Goal: Task Accomplishment & Management: Manage account settings

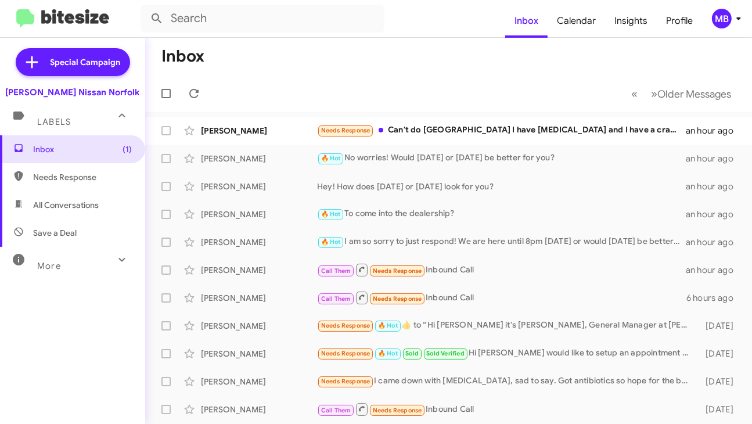
click at [367, 98] on mat-toolbar-row "« Previous » Next Older Messages" at bounding box center [448, 93] width 607 height 37
click at [54, 178] on span "Needs Response" at bounding box center [82, 177] width 99 height 12
type input "in:needs-response"
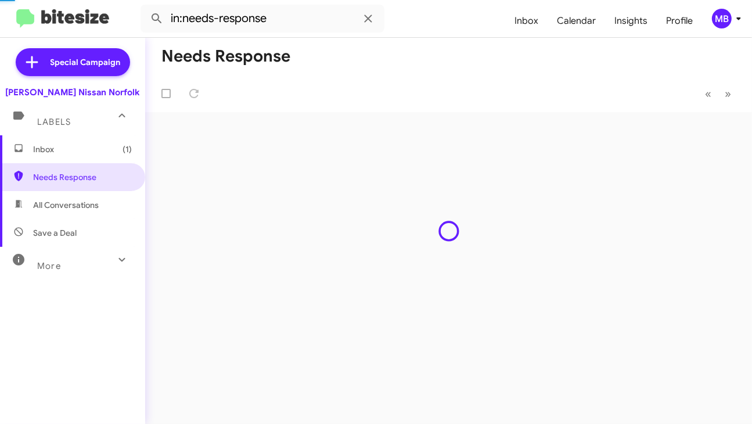
click at [57, 153] on span "Inbox (1)" at bounding box center [82, 149] width 99 height 12
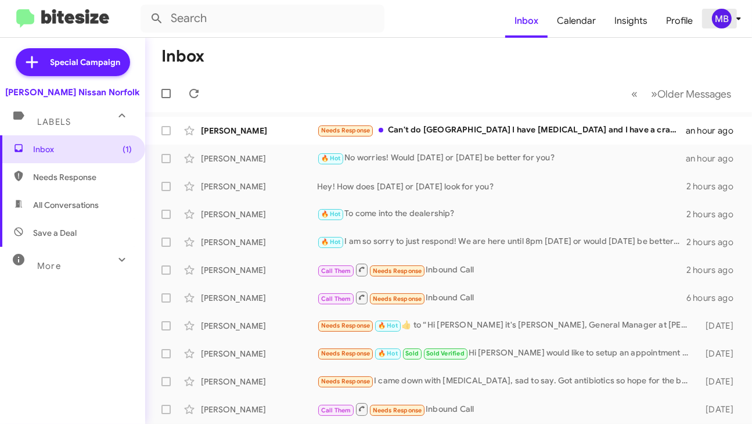
click at [726, 17] on div "MB" at bounding box center [722, 19] width 20 height 20
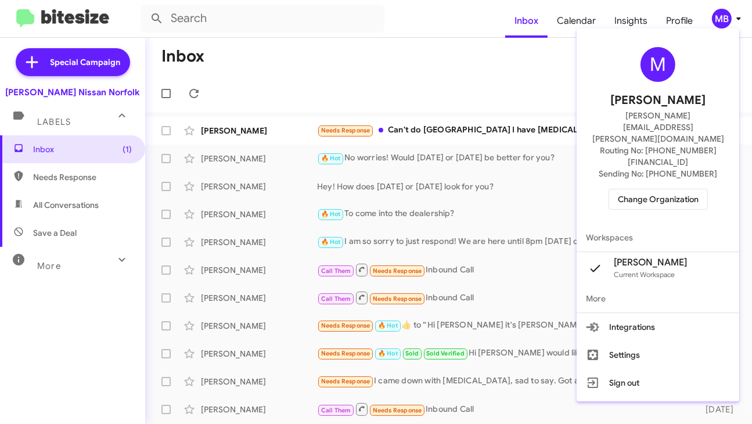
click at [665, 189] on span "Change Organization" at bounding box center [658, 199] width 81 height 20
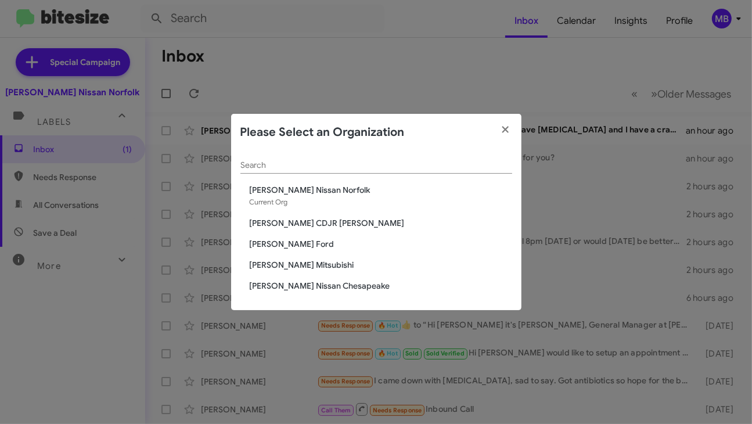
click at [307, 224] on span "[PERSON_NAME] CDJR [PERSON_NAME]" at bounding box center [381, 223] width 262 height 12
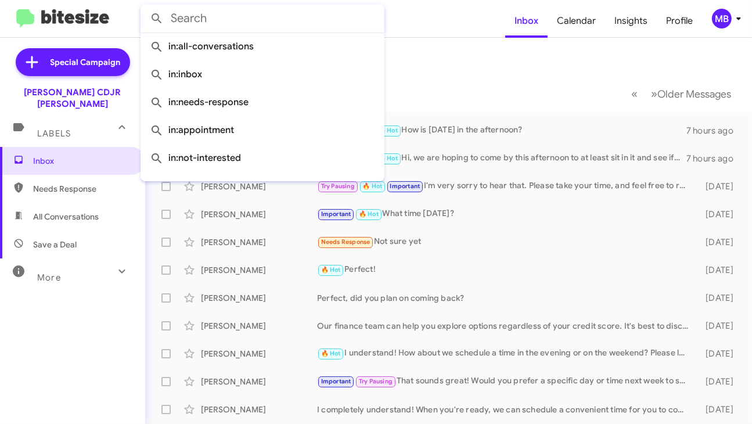
click at [312, 8] on input "text" at bounding box center [263, 19] width 244 height 28
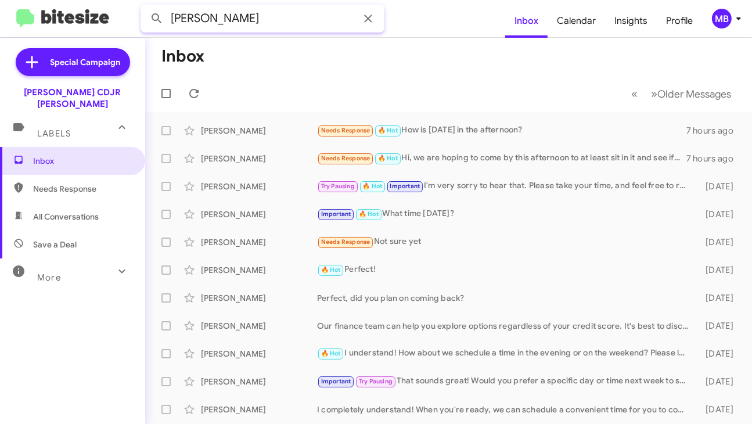
type input "yoshae"
click at [145, 7] on button at bounding box center [156, 18] width 23 height 23
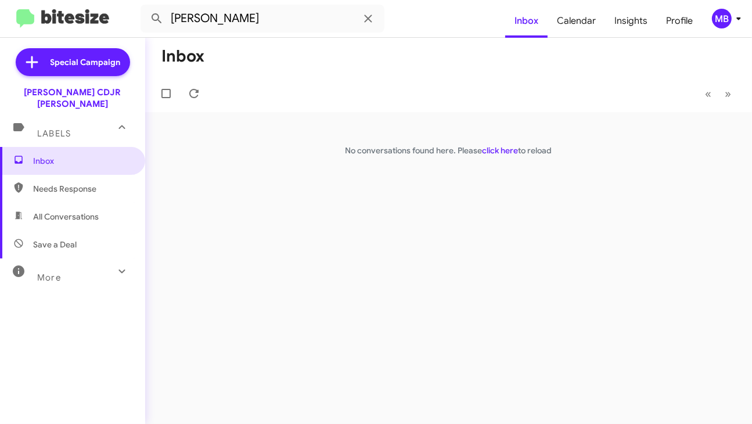
click at [726, 21] on div "MB" at bounding box center [722, 19] width 20 height 20
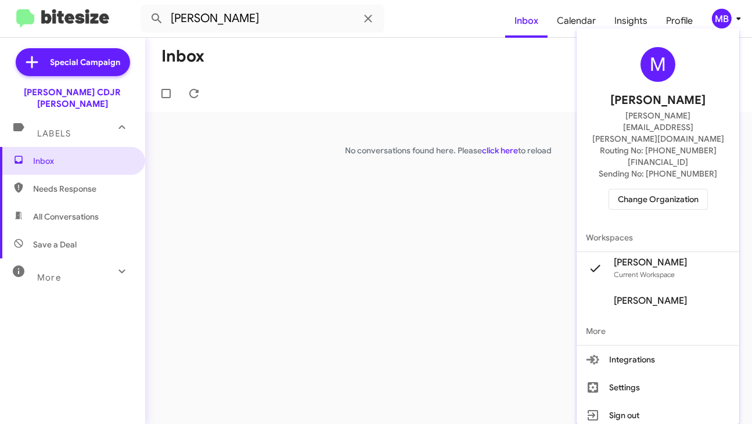
click at [636, 153] on div "M Mary Ballantyne mary.ballantyne@banisternissan.com Routing No: +1 (757) 607-9…" at bounding box center [658, 128] width 163 height 190
click at [635, 189] on span "Change Organization" at bounding box center [658, 199] width 81 height 20
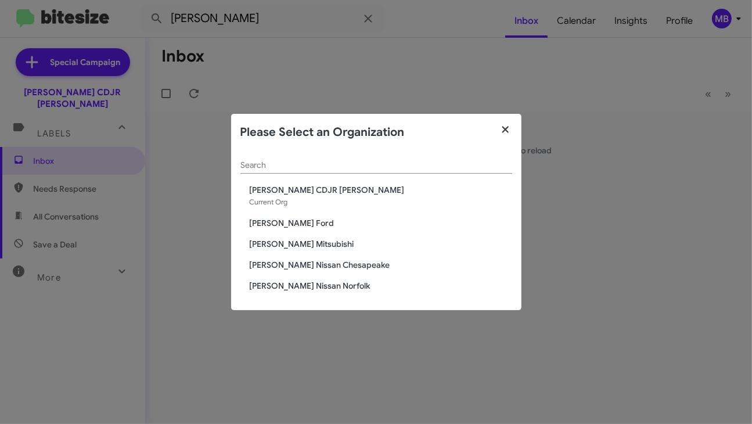
click at [498, 127] on button "button" at bounding box center [506, 130] width 32 height 33
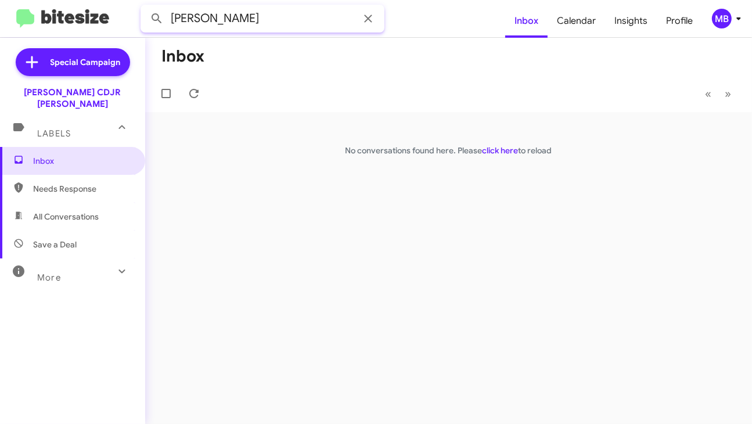
click at [207, 25] on input "yoshae" at bounding box center [263, 19] width 244 height 28
click at [207, 24] on input "yoshae" at bounding box center [263, 19] width 244 height 28
